Goal: Information Seeking & Learning: Learn about a topic

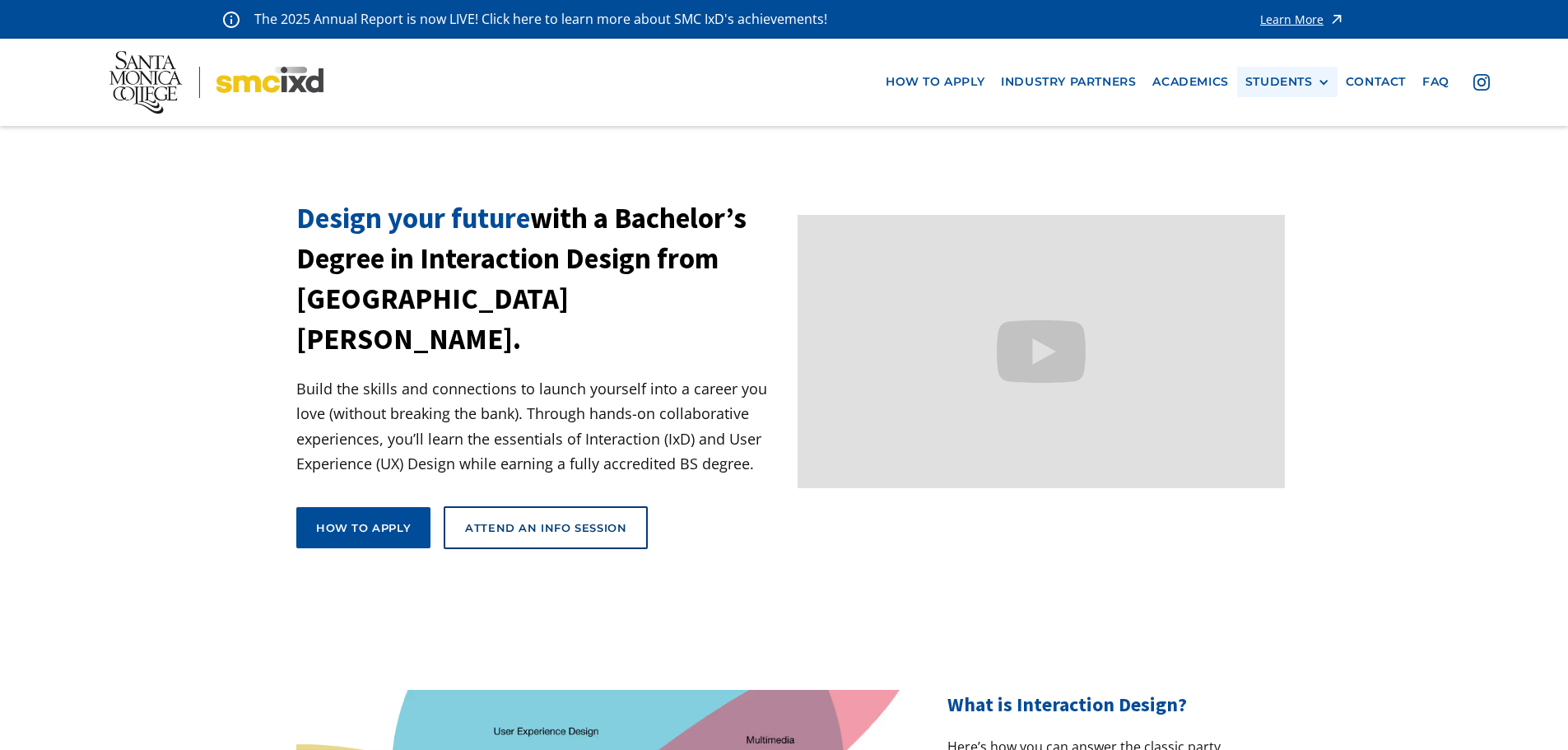
click at [1294, 86] on div "STUDENTS" at bounding box center [1279, 82] width 67 height 14
click at [1298, 177] on link "Alumni" at bounding box center [1320, 173] width 148 height 30
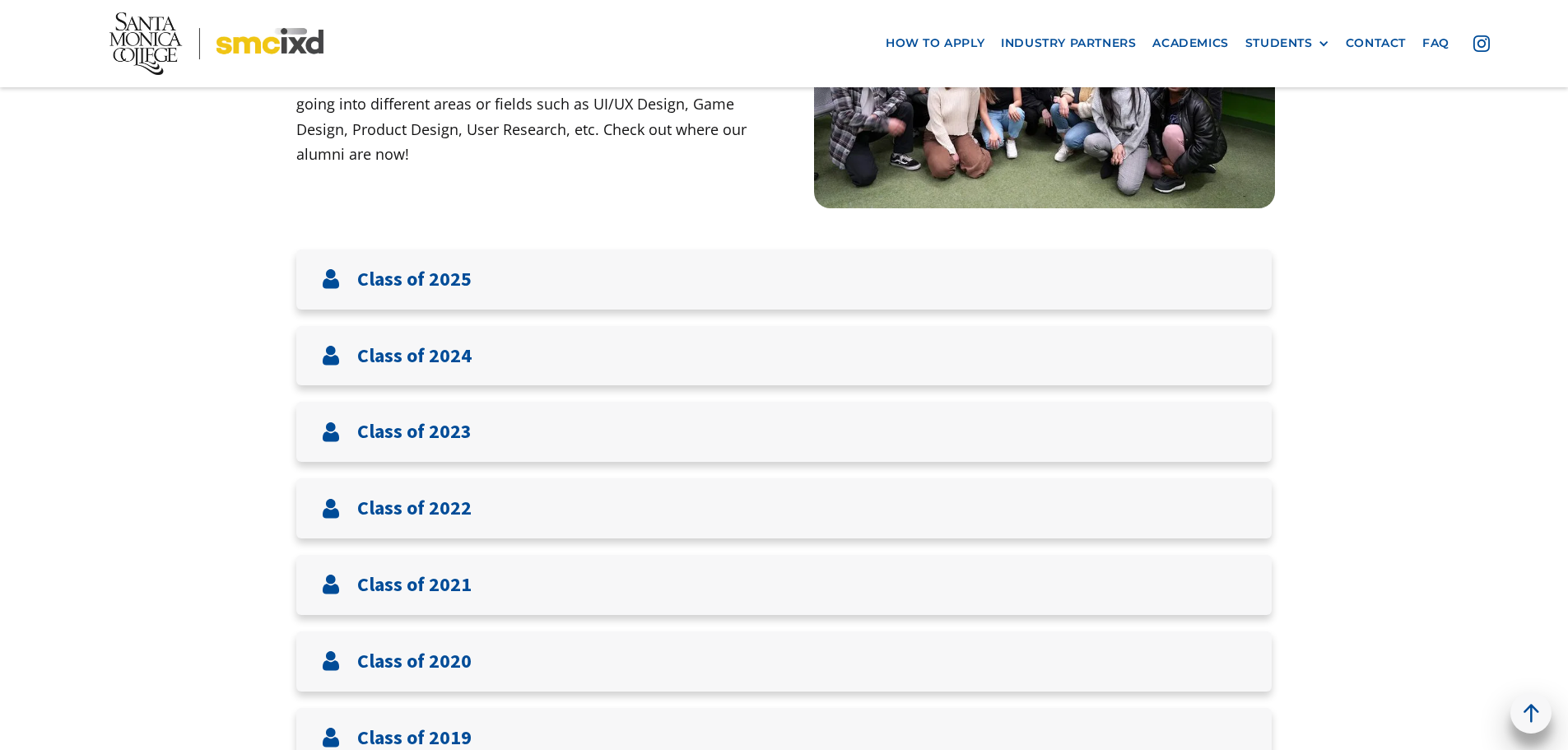
scroll to position [247, 0]
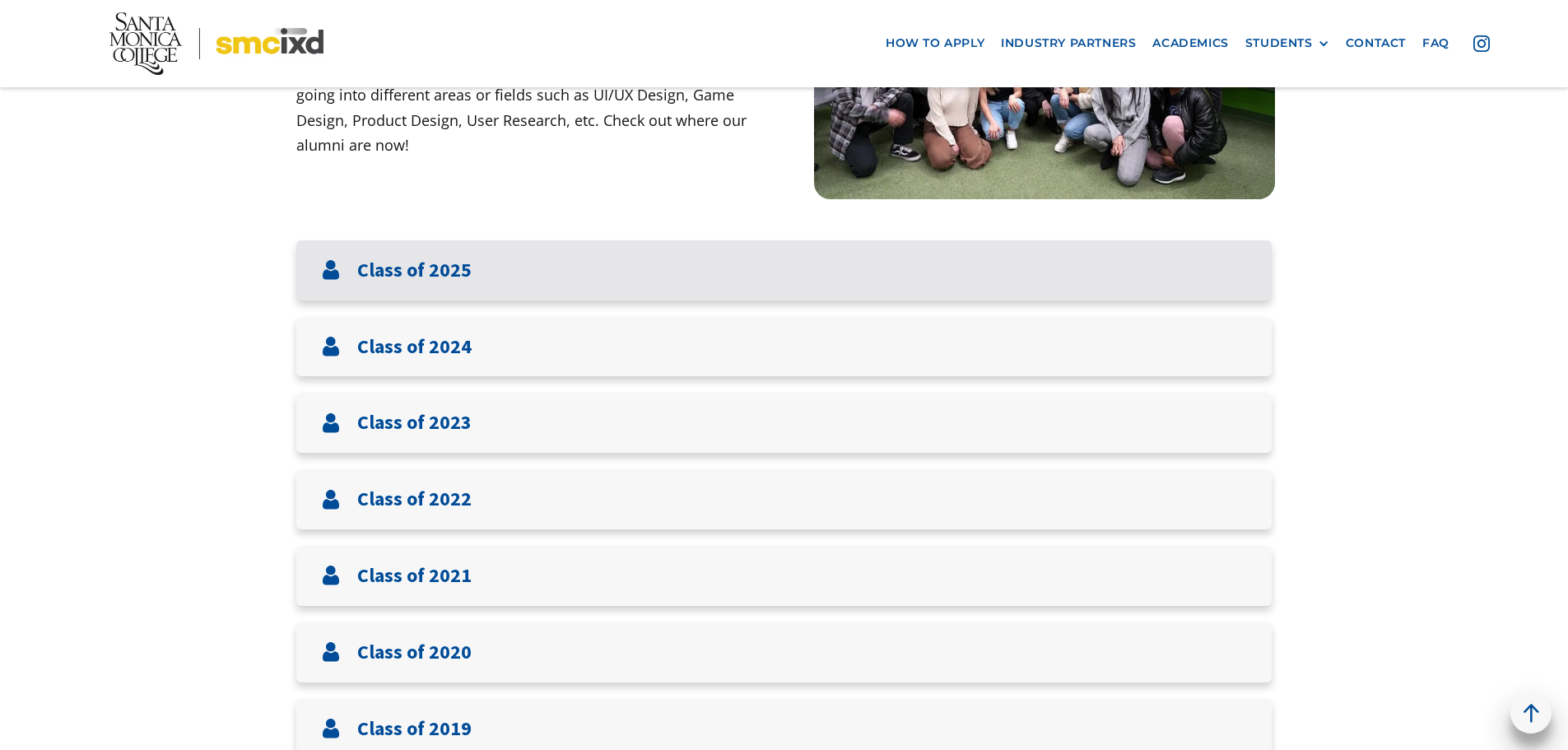
click at [637, 281] on div "Class of 2025" at bounding box center [784, 270] width 975 height 60
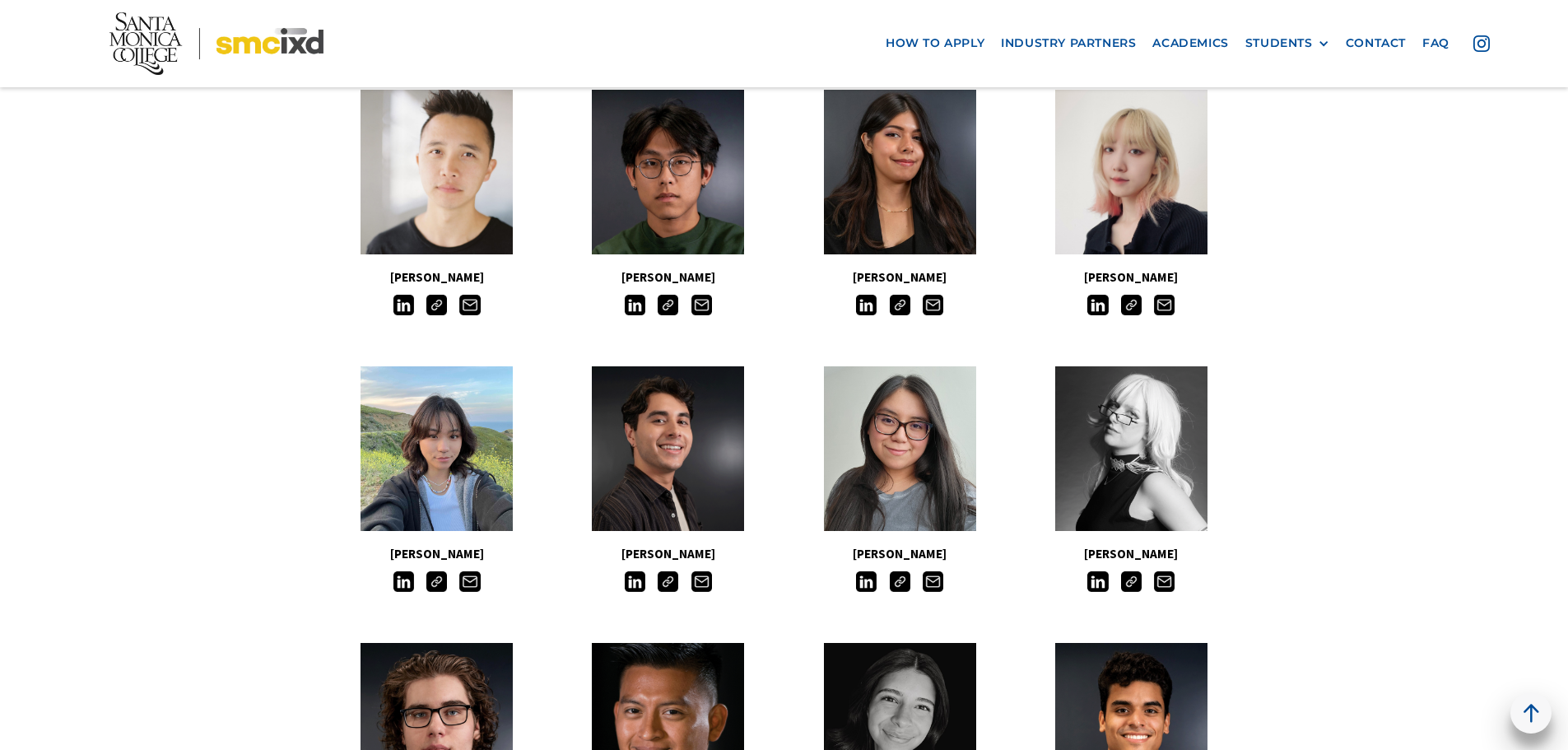
scroll to position [576, 0]
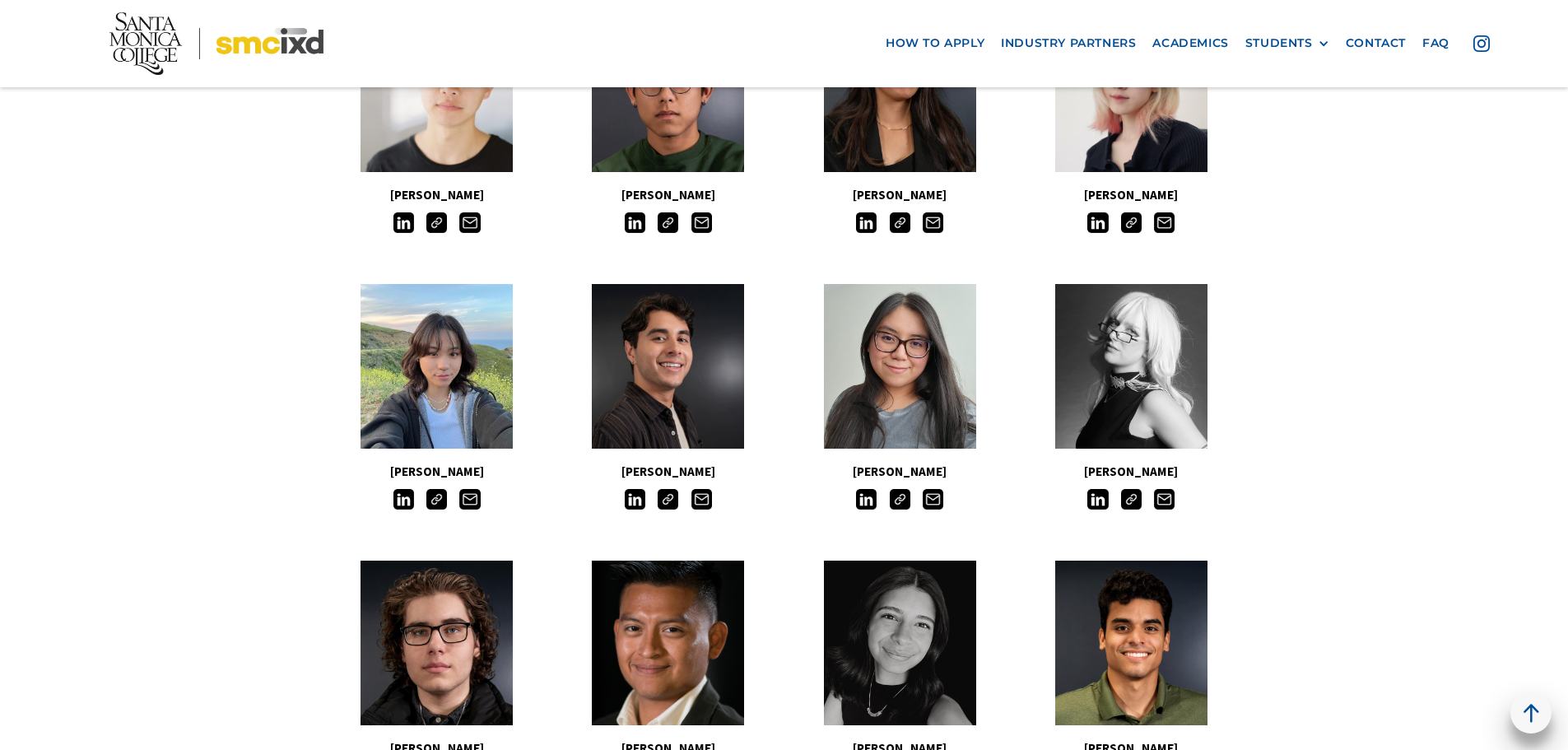
click at [668, 499] on img at bounding box center [668, 500] width 21 height 21
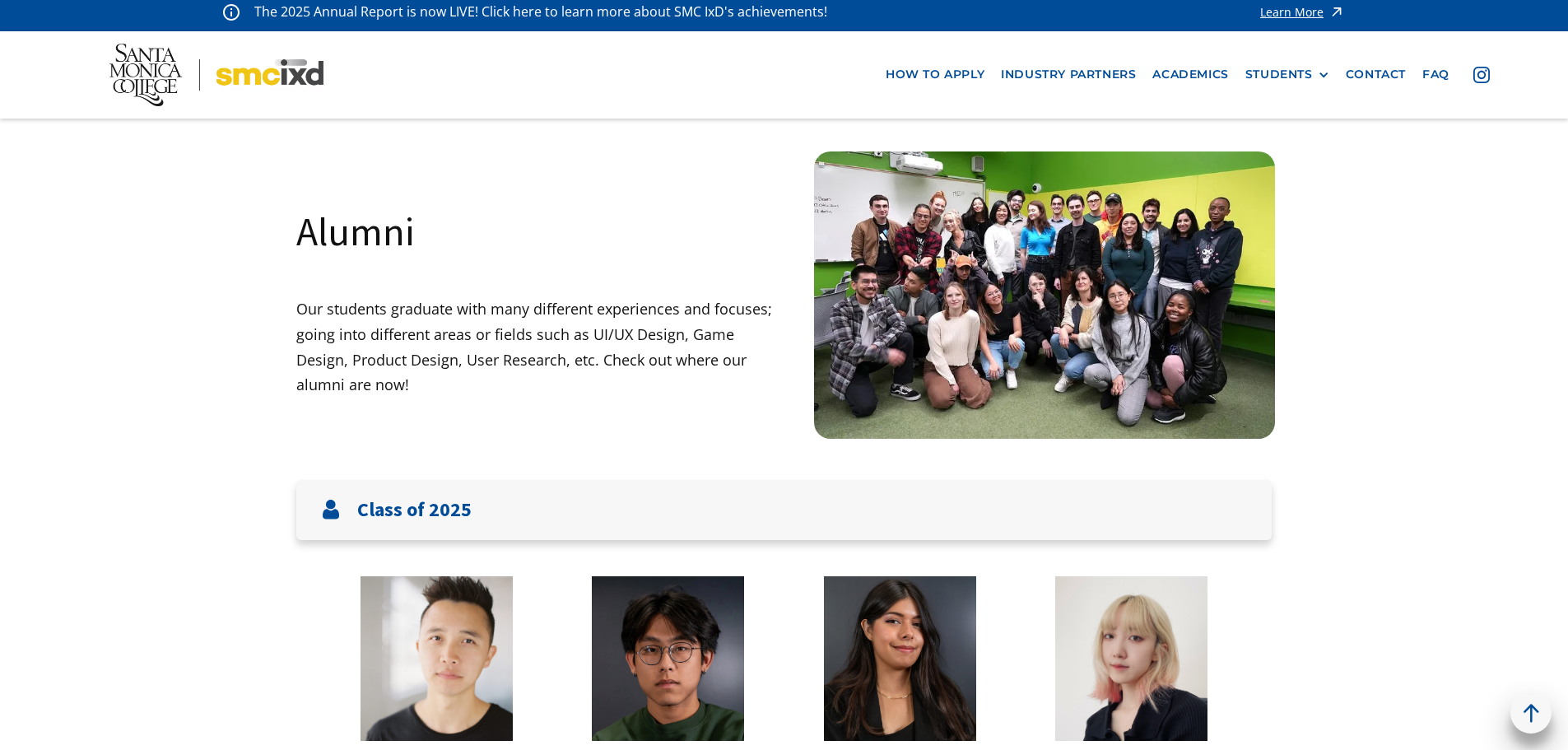
scroll to position [0, 0]
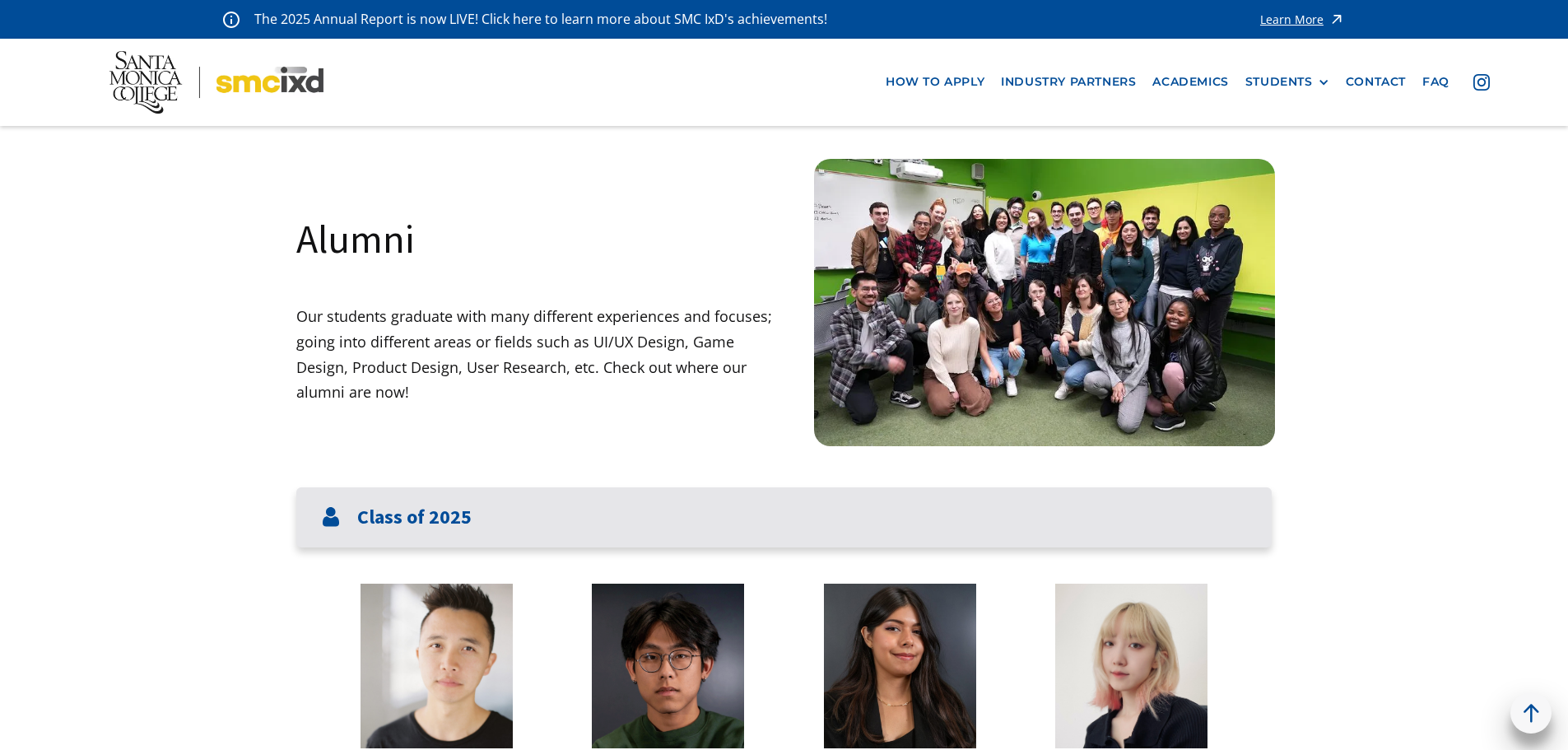
click at [1067, 510] on div "Class of 2025" at bounding box center [784, 517] width 975 height 60
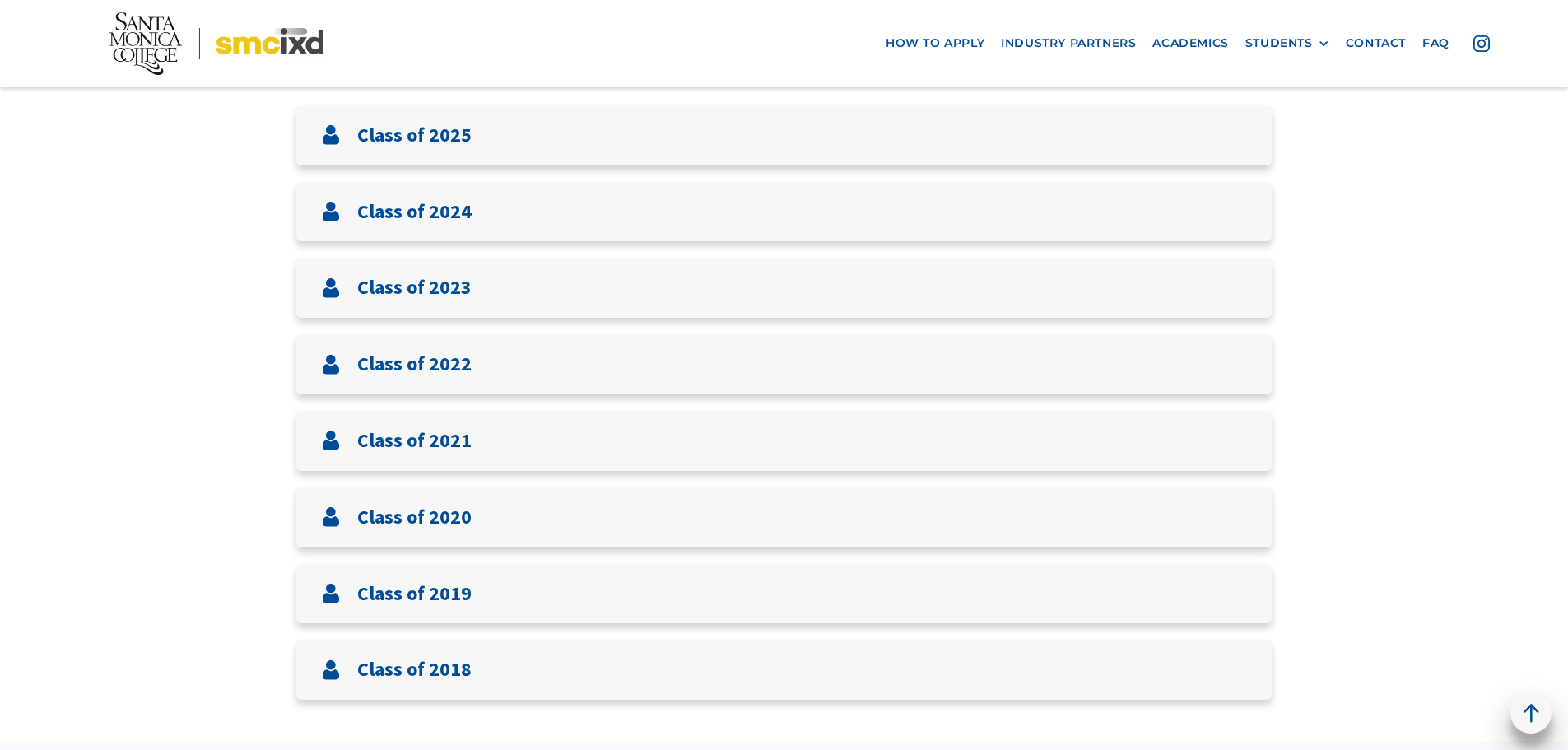
scroll to position [412, 0]
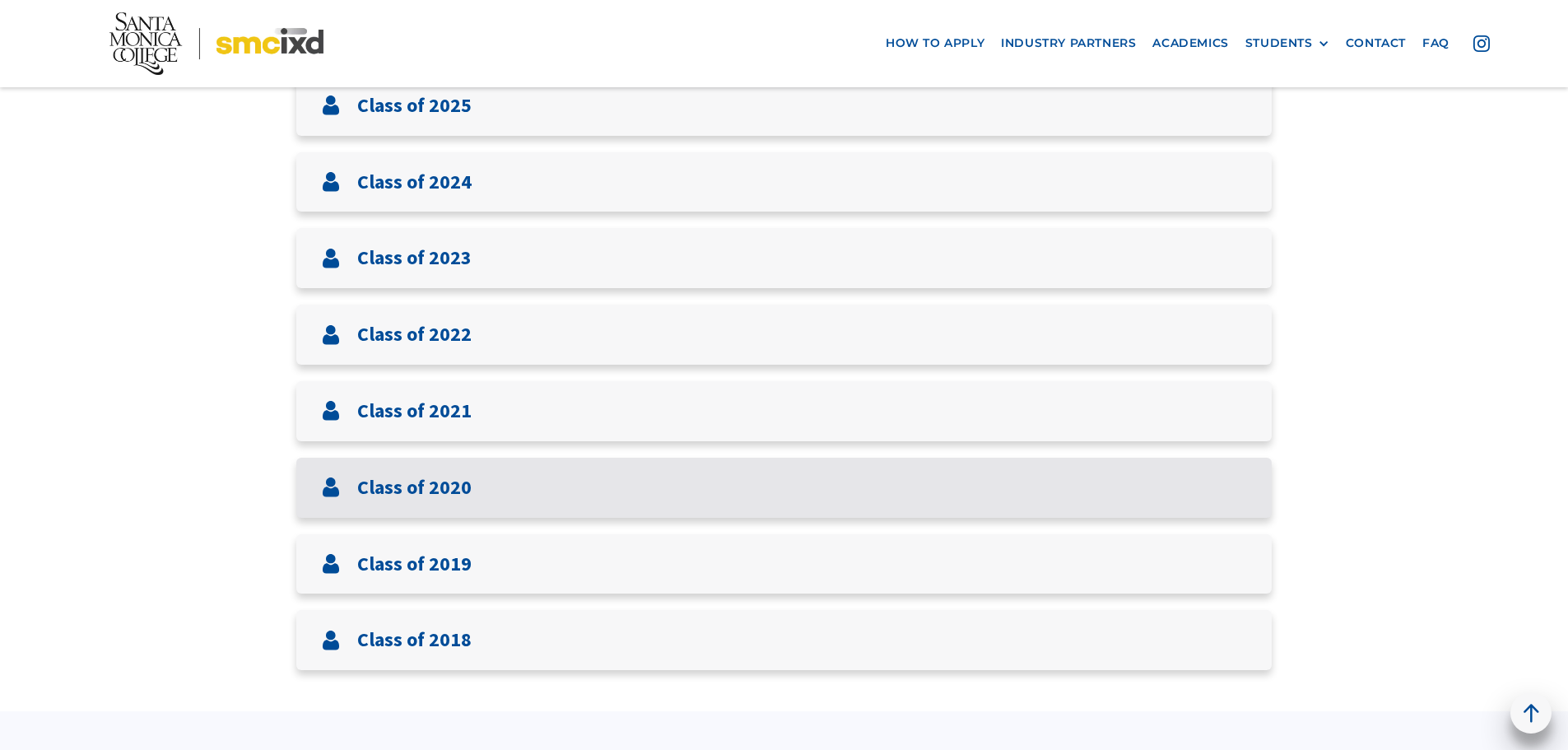
click at [508, 489] on div "Class of 2020" at bounding box center [784, 488] width 975 height 60
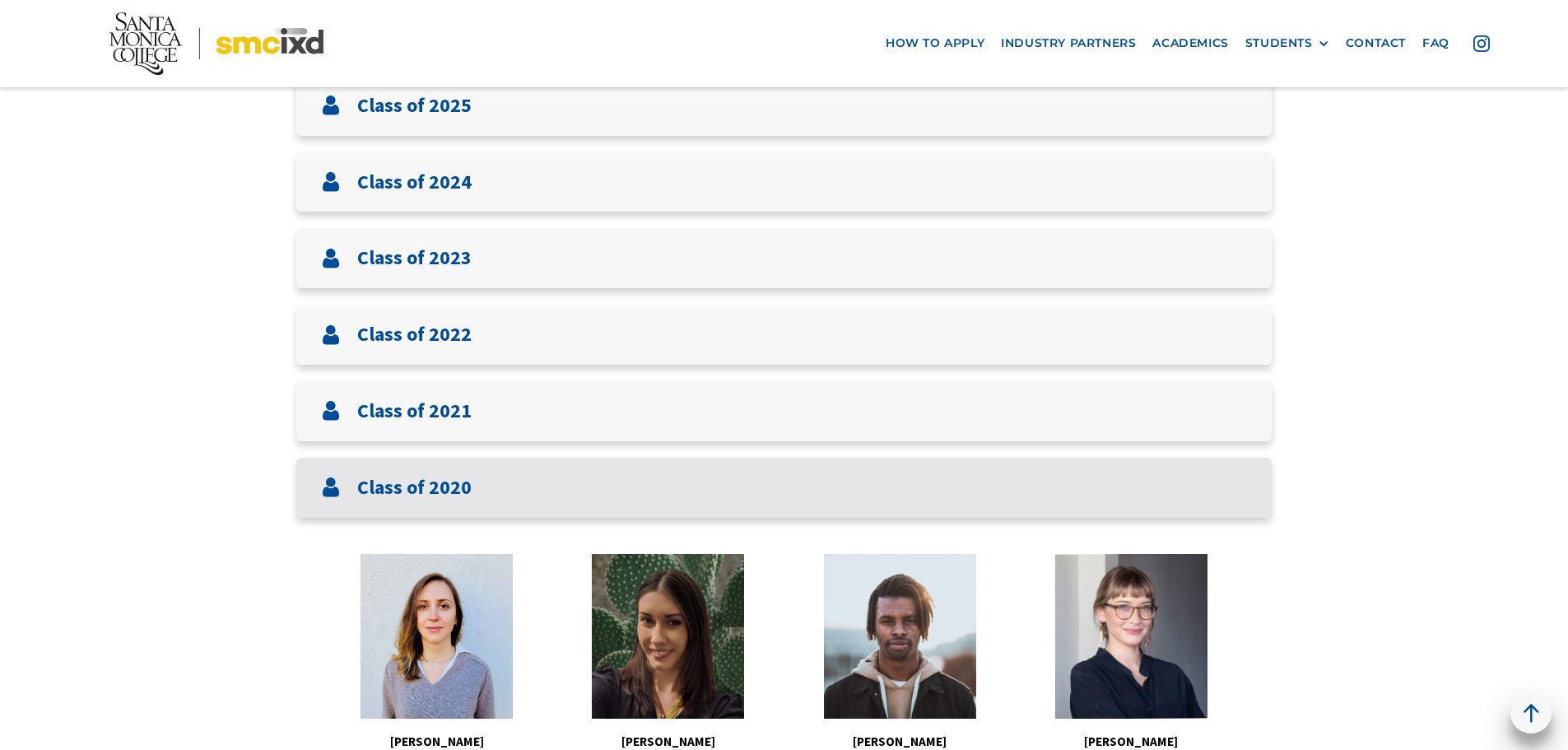
click at [508, 486] on div "Class of 2020" at bounding box center [784, 488] width 975 height 60
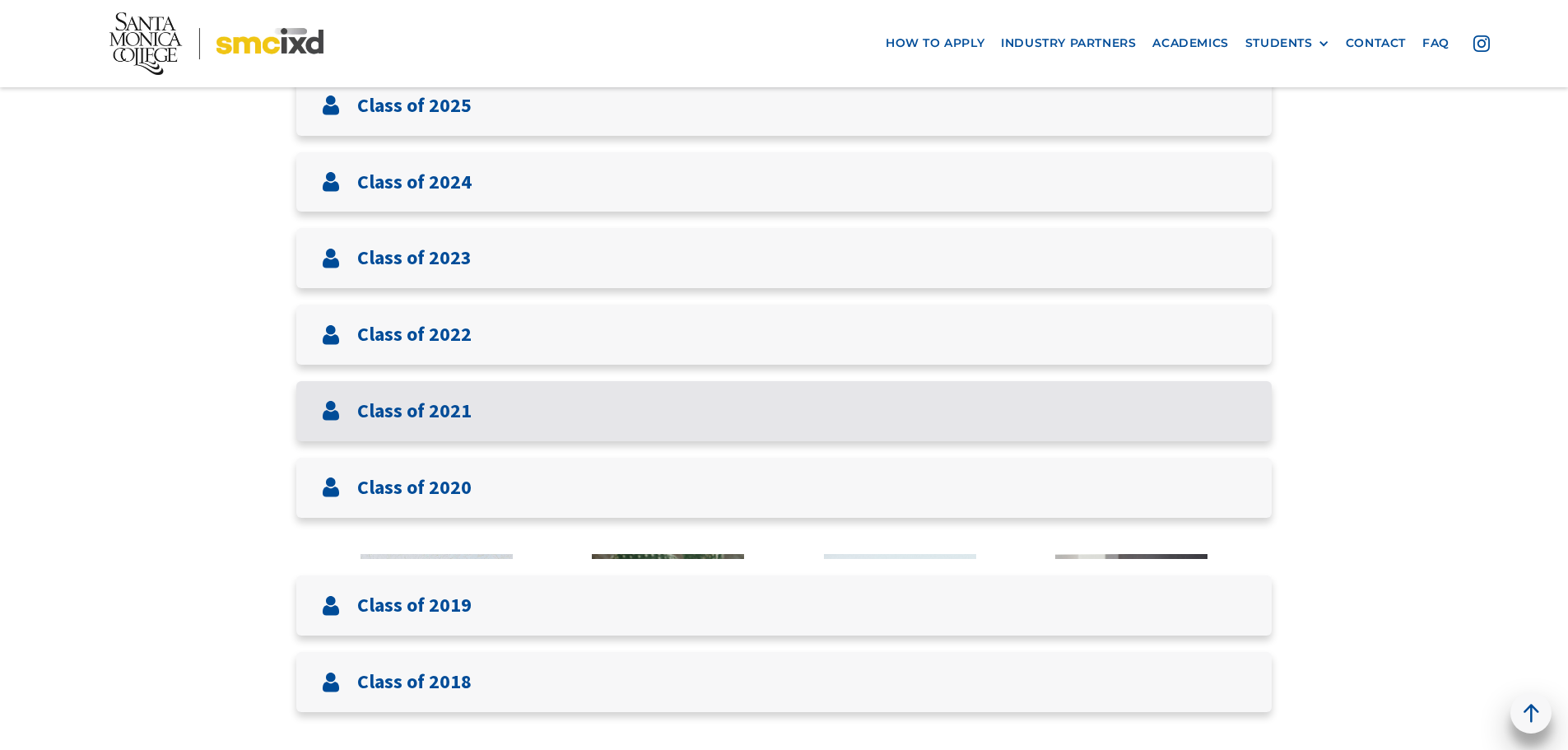
click at [514, 421] on div "Class of 2021" at bounding box center [784, 411] width 975 height 60
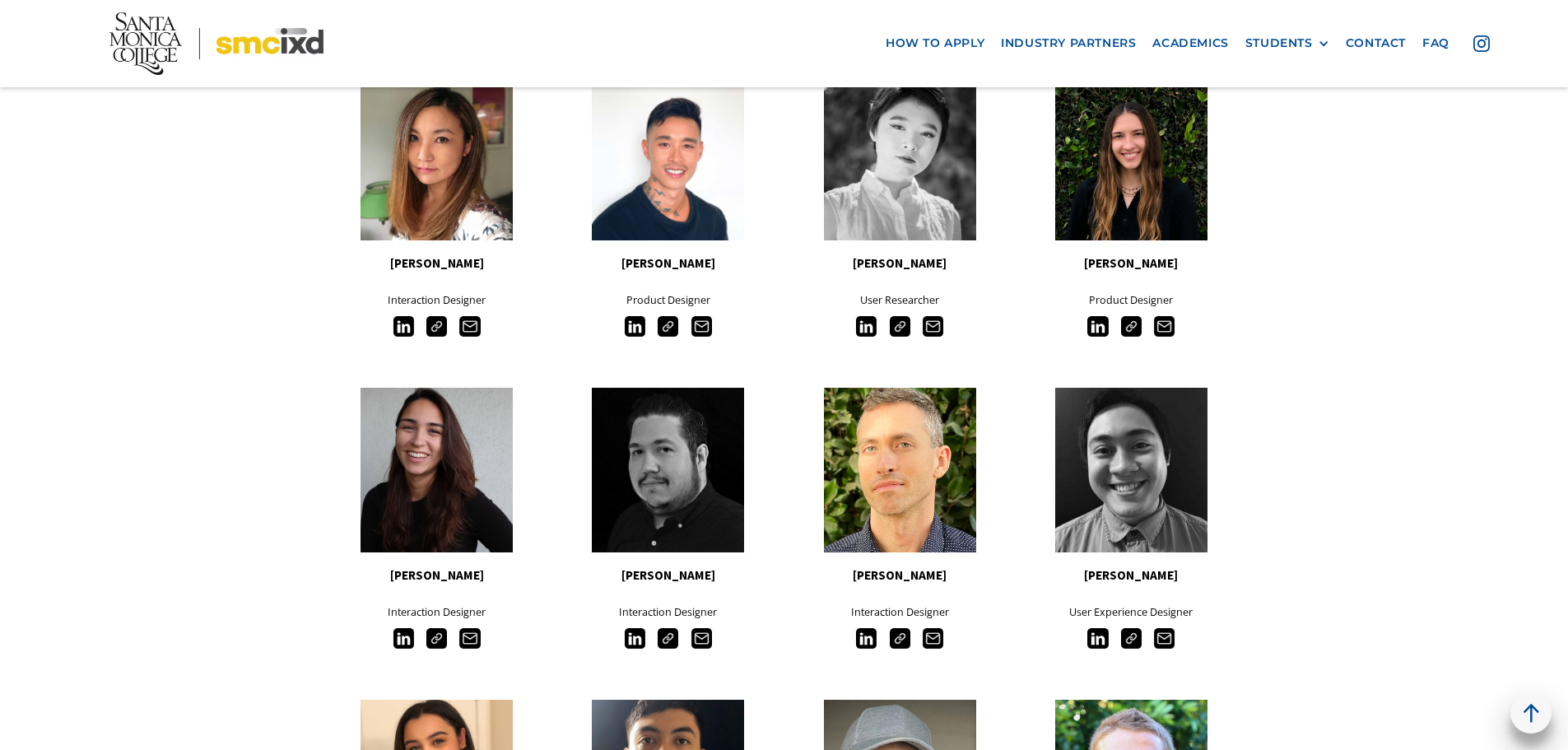
scroll to position [1646, 0]
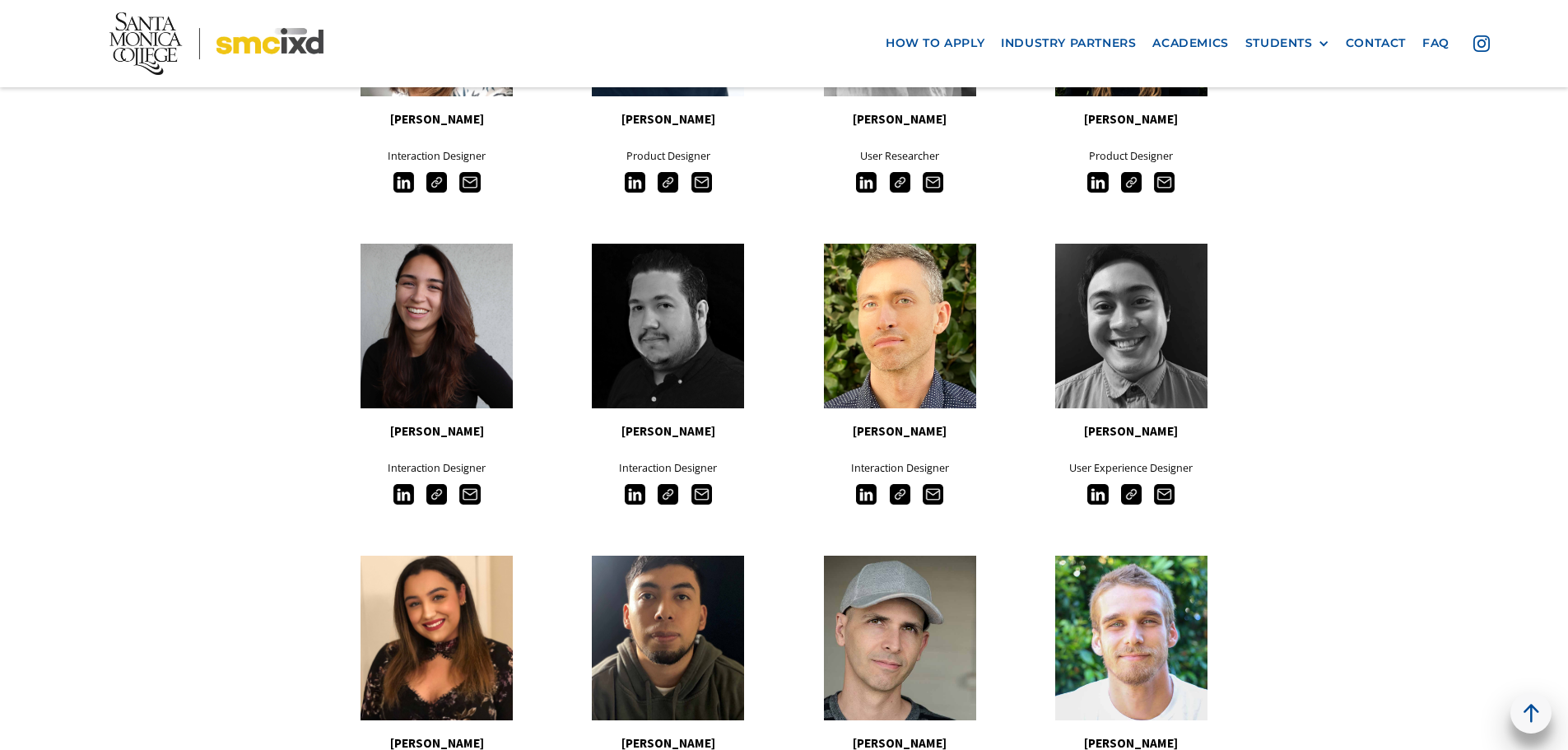
click at [662, 492] on img at bounding box center [668, 494] width 21 height 21
